Goal: Task Accomplishment & Management: Manage account settings

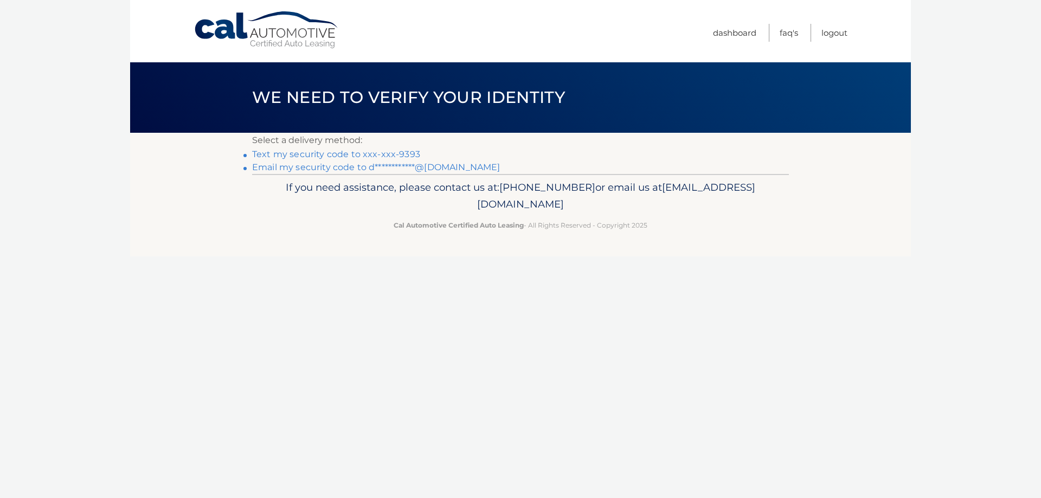
click at [397, 155] on link "Text my security code to xxx-xxx-9393" at bounding box center [336, 154] width 168 height 10
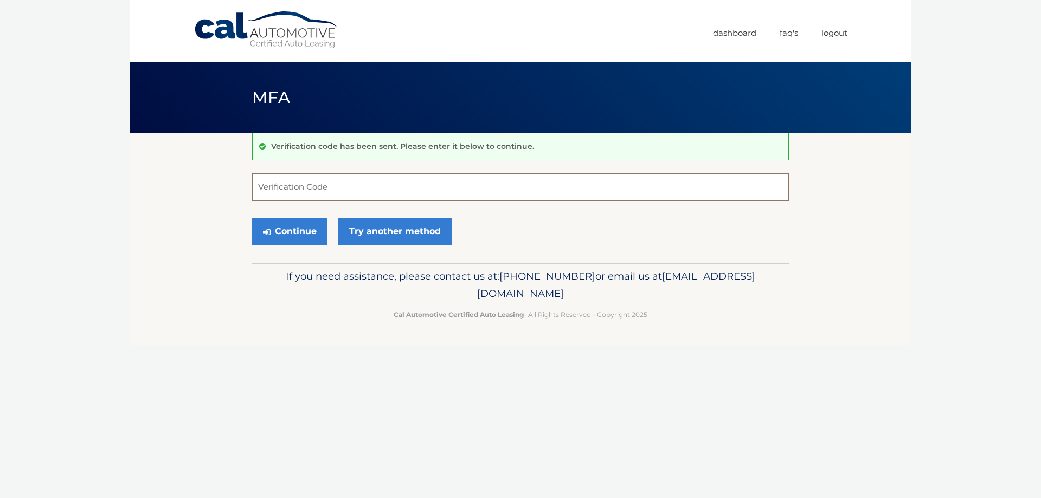
click at [335, 189] on input "Verification Code" at bounding box center [520, 187] width 537 height 27
type input "125098"
click at [252, 218] on button "Continue" at bounding box center [289, 231] width 75 height 27
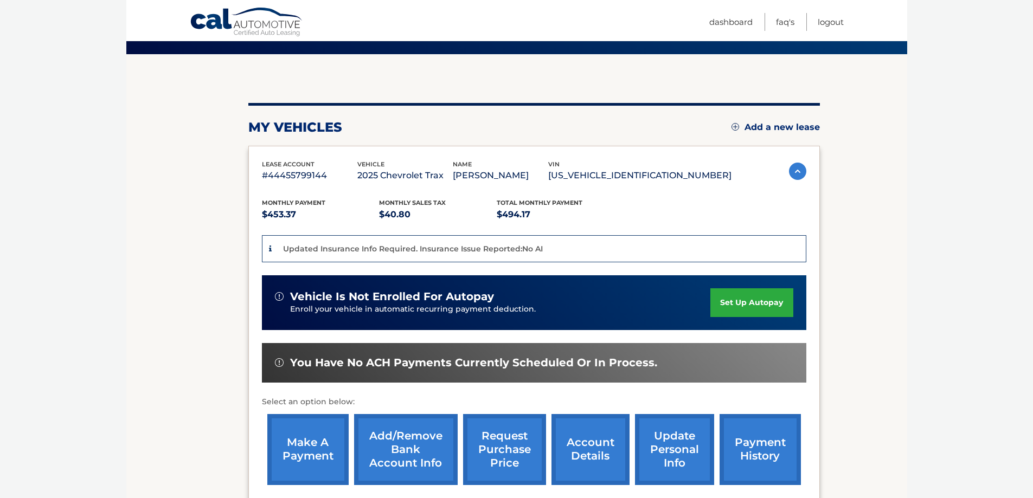
scroll to position [91, 0]
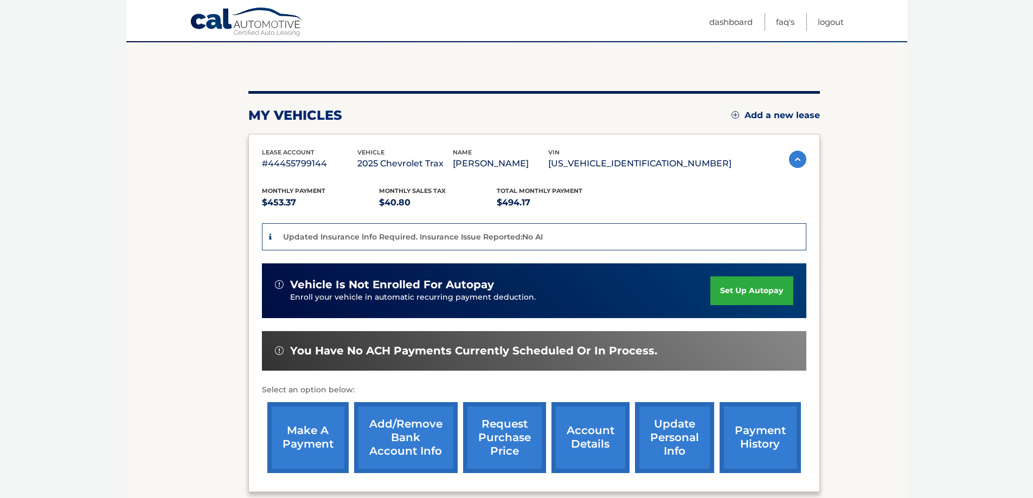
click at [315, 429] on link "make a payment" at bounding box center [307, 437] width 81 height 71
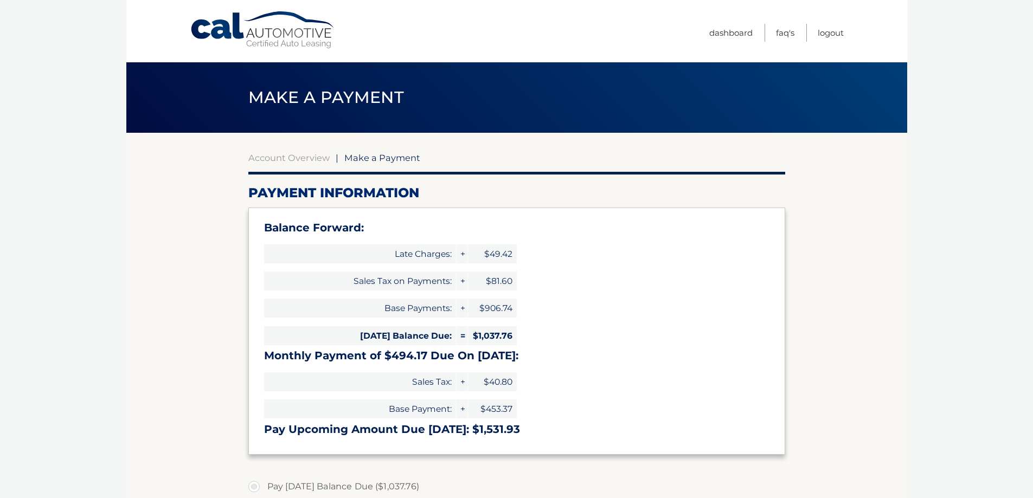
select select "ODczNzRlZmUtZDc3Yi00ZTQ2LWE5MmEtN2ZmMjIzYWYyODBi"
